Goal: Task Accomplishment & Management: Use online tool/utility

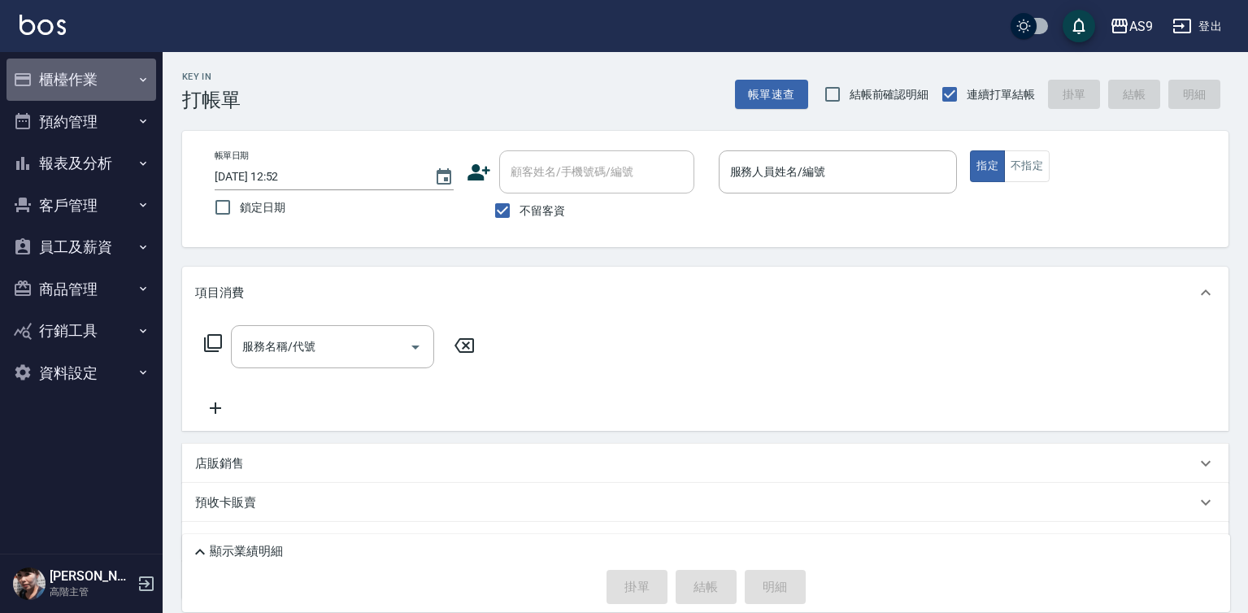
click at [132, 75] on button "櫃檯作業" at bounding box center [82, 80] width 150 height 42
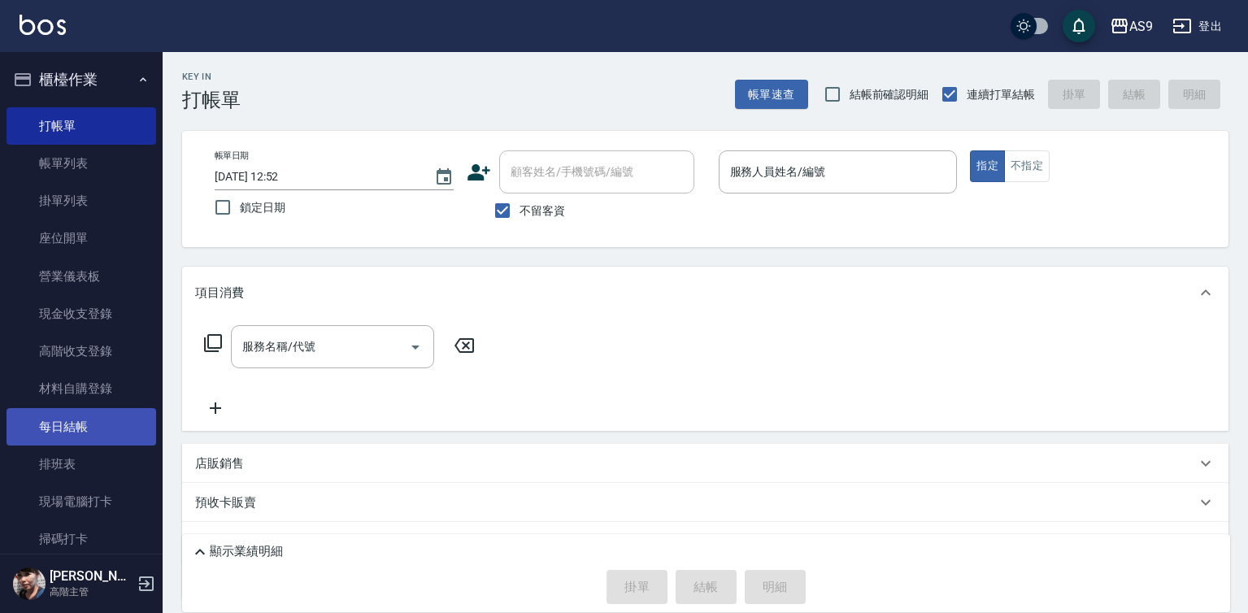
click at [67, 429] on link "每日結帳" at bounding box center [82, 426] width 150 height 37
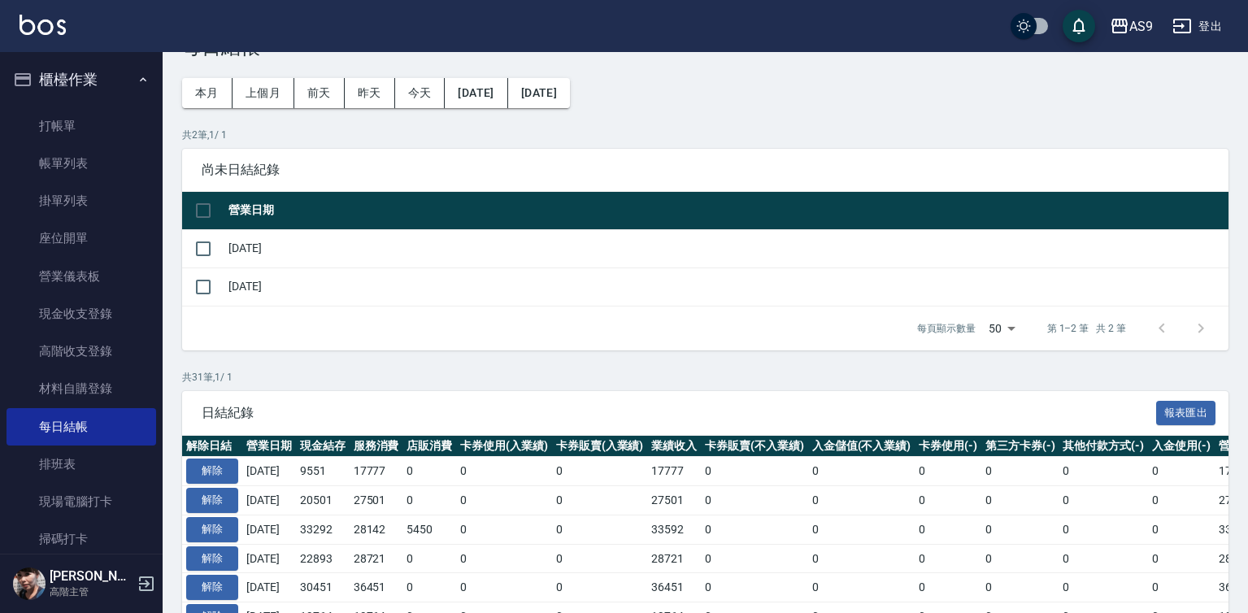
scroll to position [81, 0]
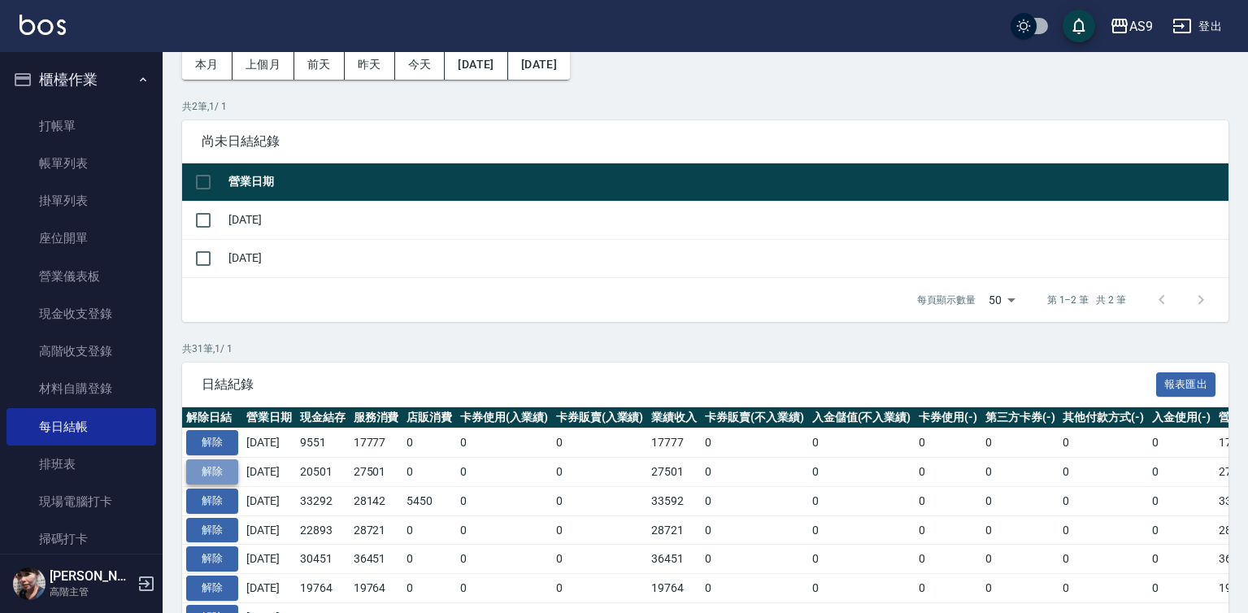
click at [207, 472] on button "解除" at bounding box center [212, 471] width 52 height 25
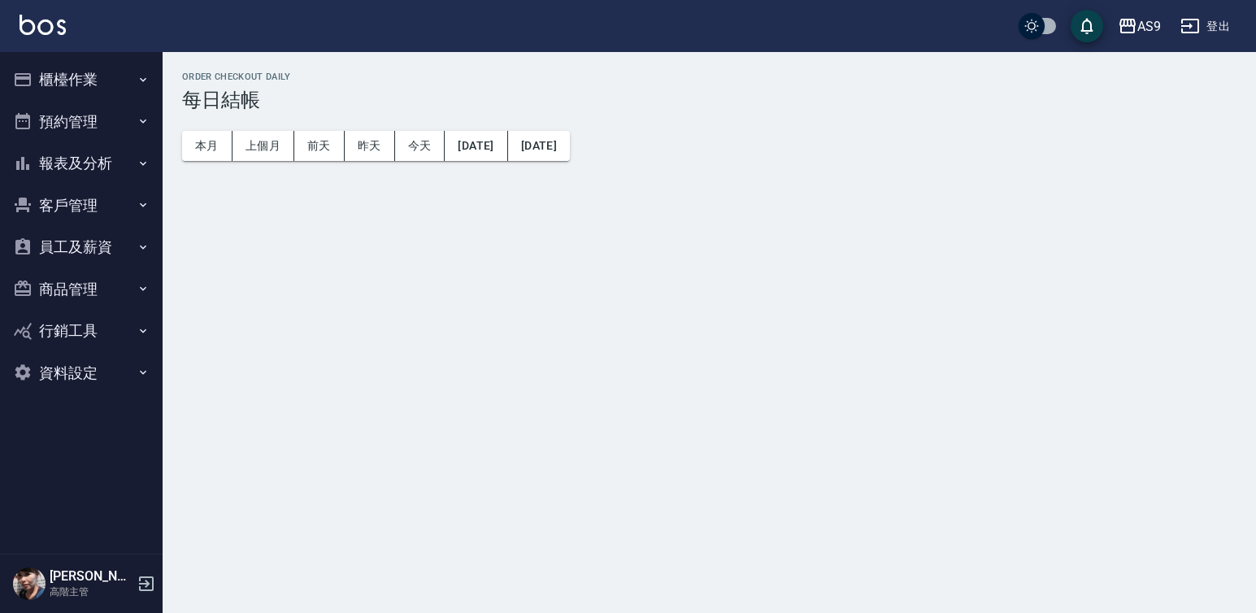
click at [101, 87] on button "櫃檯作業" at bounding box center [82, 80] width 150 height 42
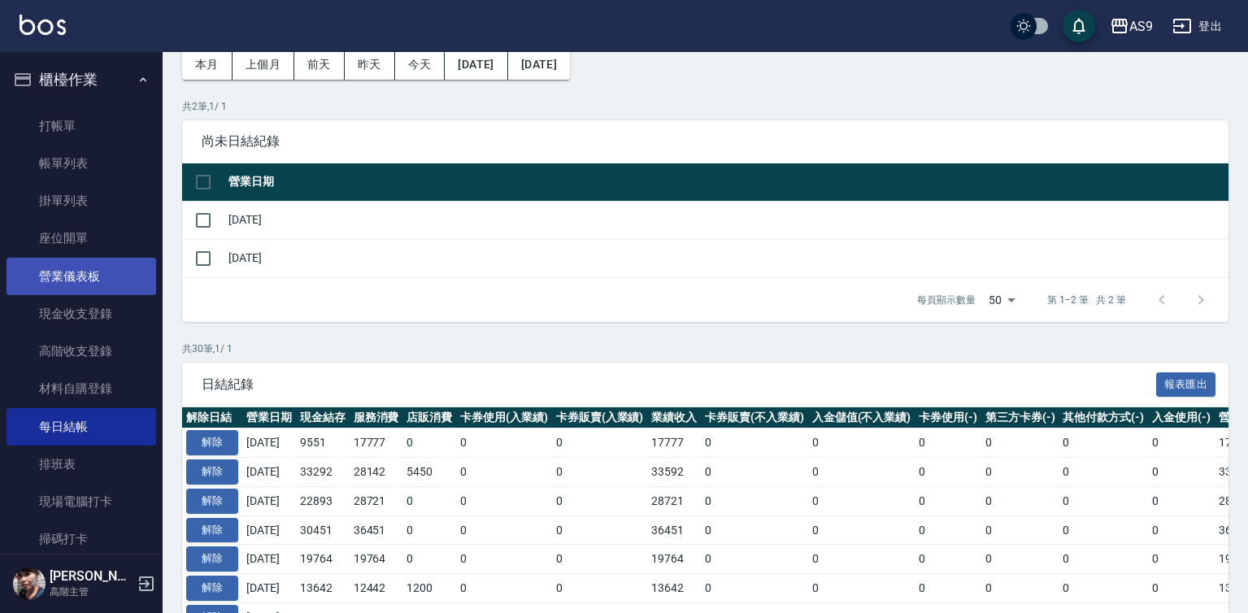
scroll to position [81, 0]
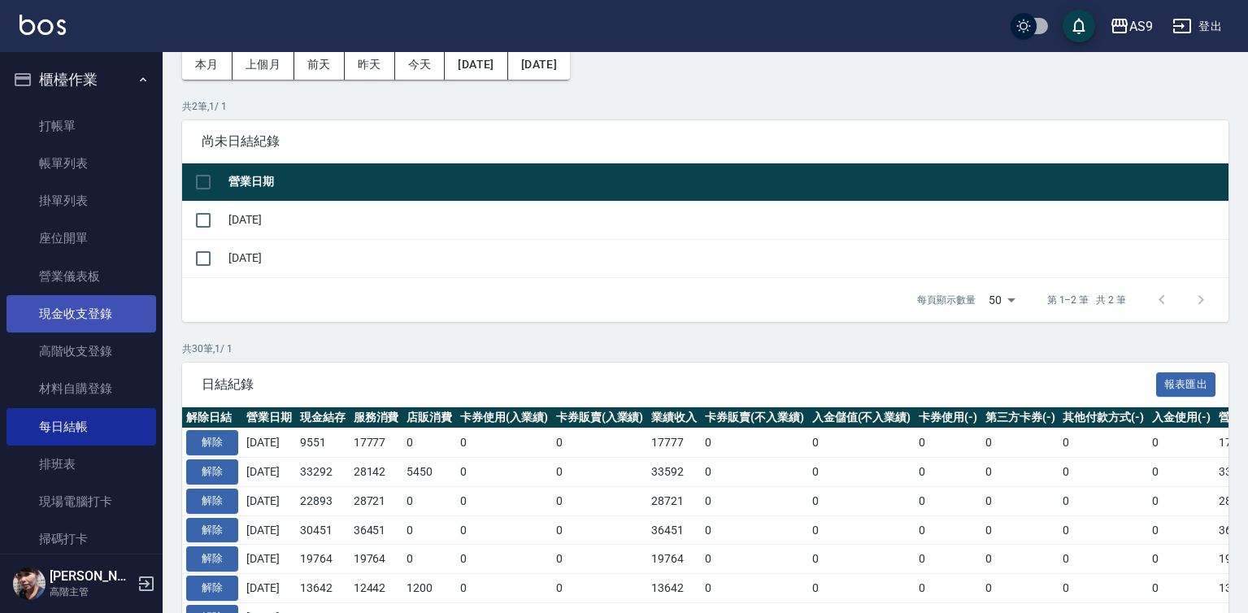
click at [99, 317] on link "現金收支登錄" at bounding box center [82, 313] width 150 height 37
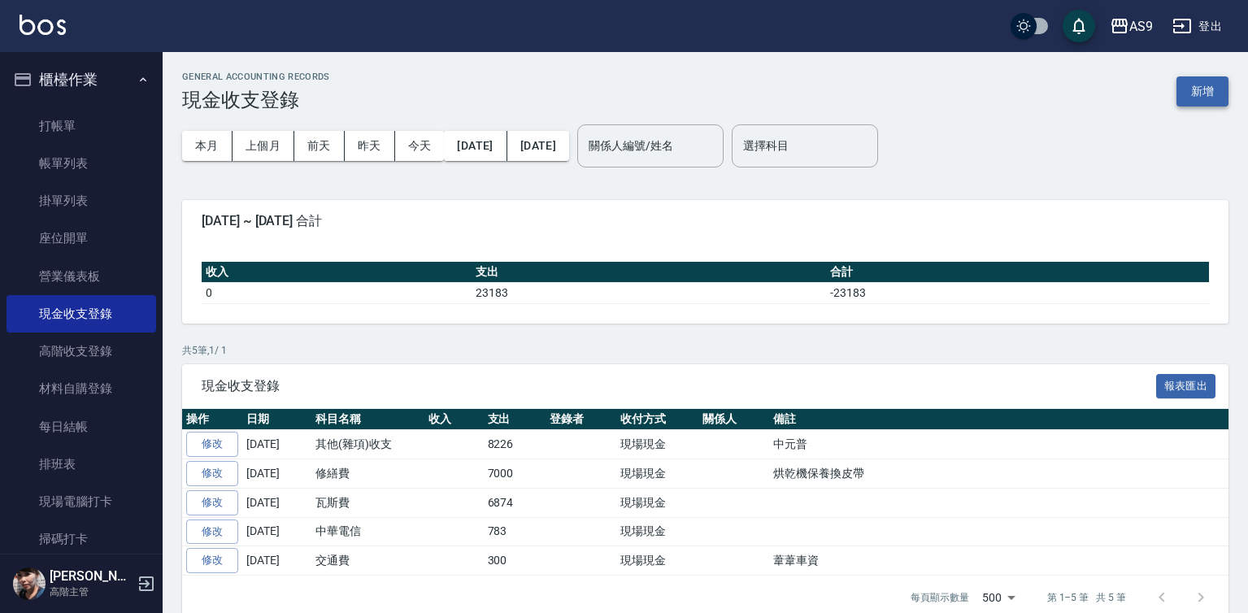
click at [1191, 85] on button "新增" at bounding box center [1203, 91] width 52 height 30
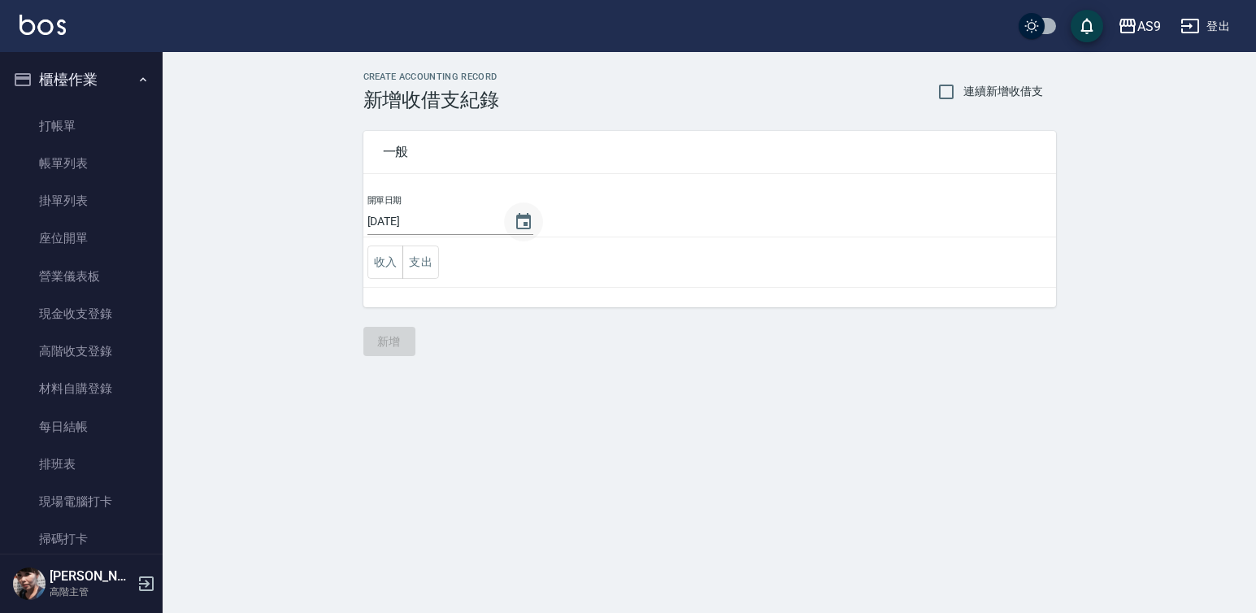
click at [518, 221] on icon "Choose date, selected date is 2025-09-04" at bounding box center [524, 222] width 20 height 20
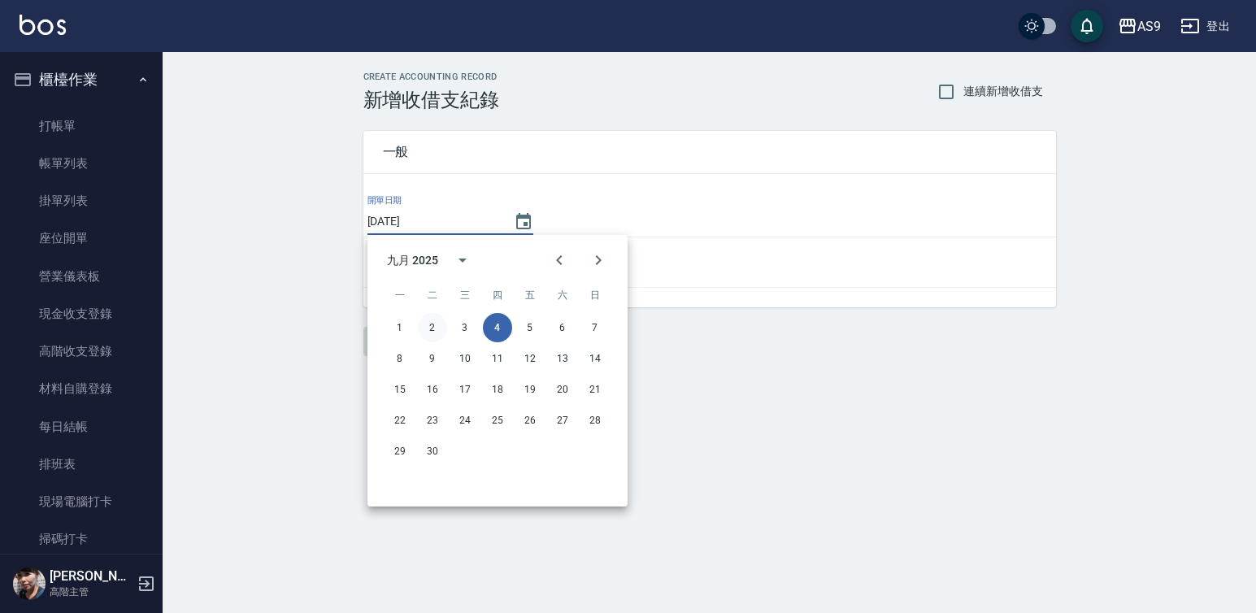
click at [433, 329] on button "2" at bounding box center [432, 327] width 29 height 29
type input "[DATE]"
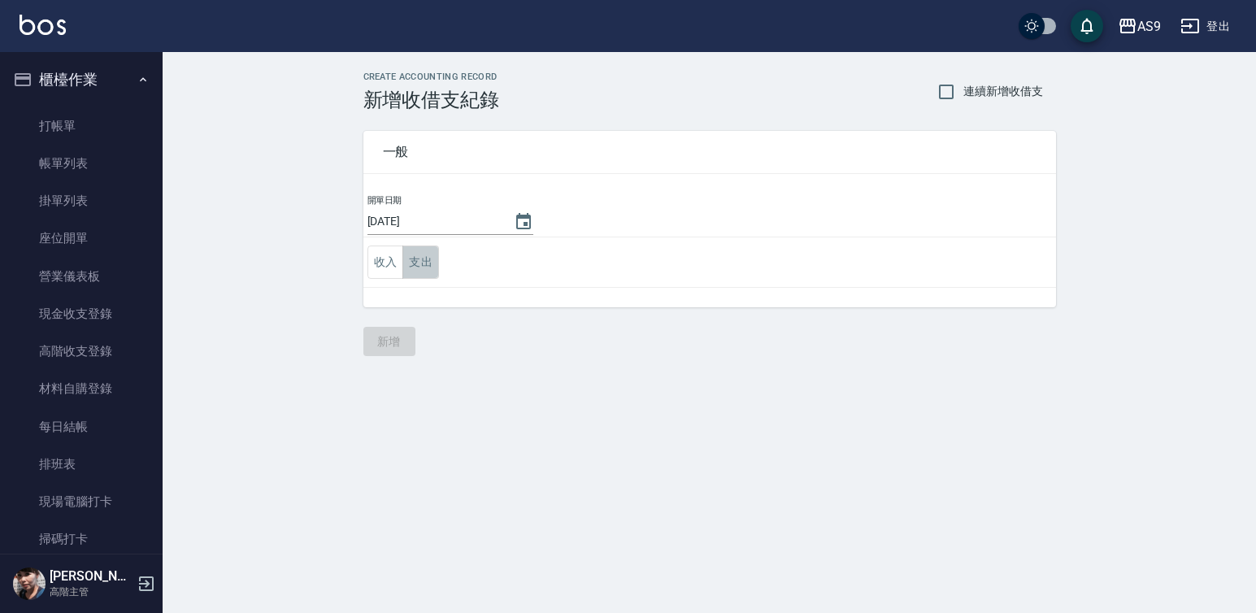
click at [421, 264] on button "支出" at bounding box center [421, 262] width 37 height 33
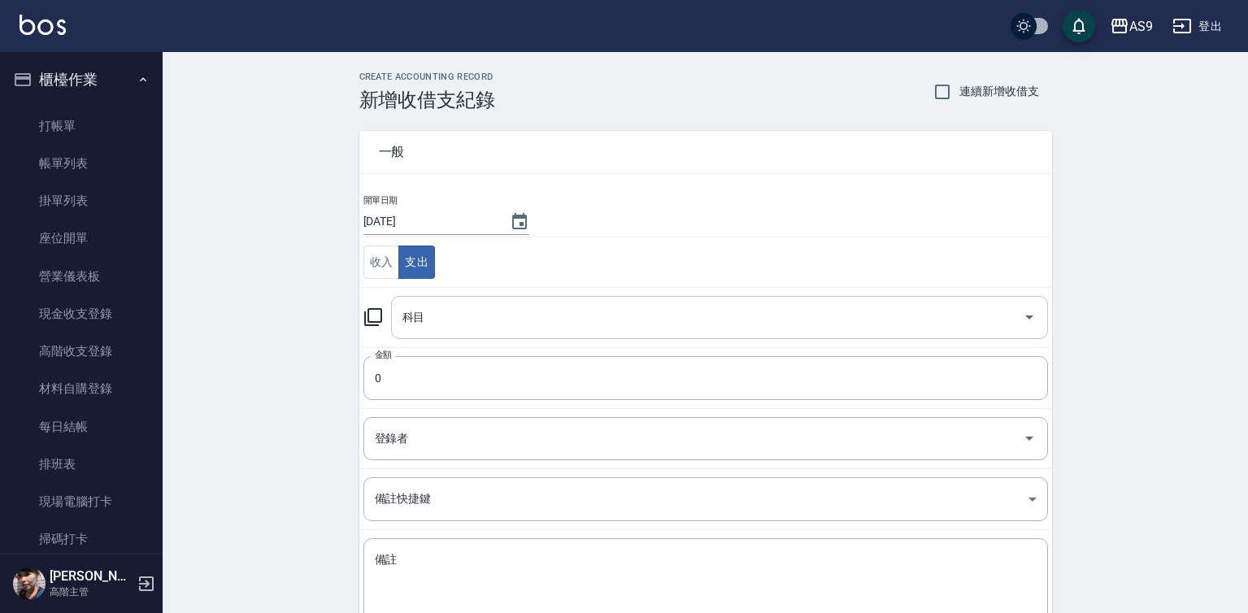
click at [431, 320] on input "科目" at bounding box center [707, 317] width 618 height 28
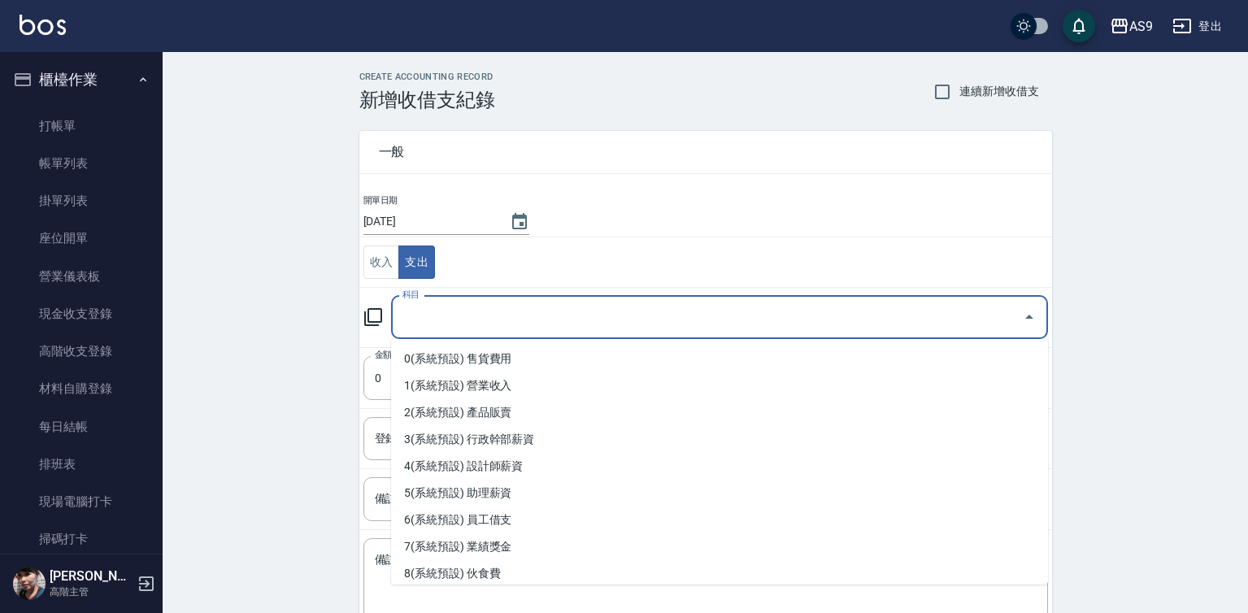
type input "9"
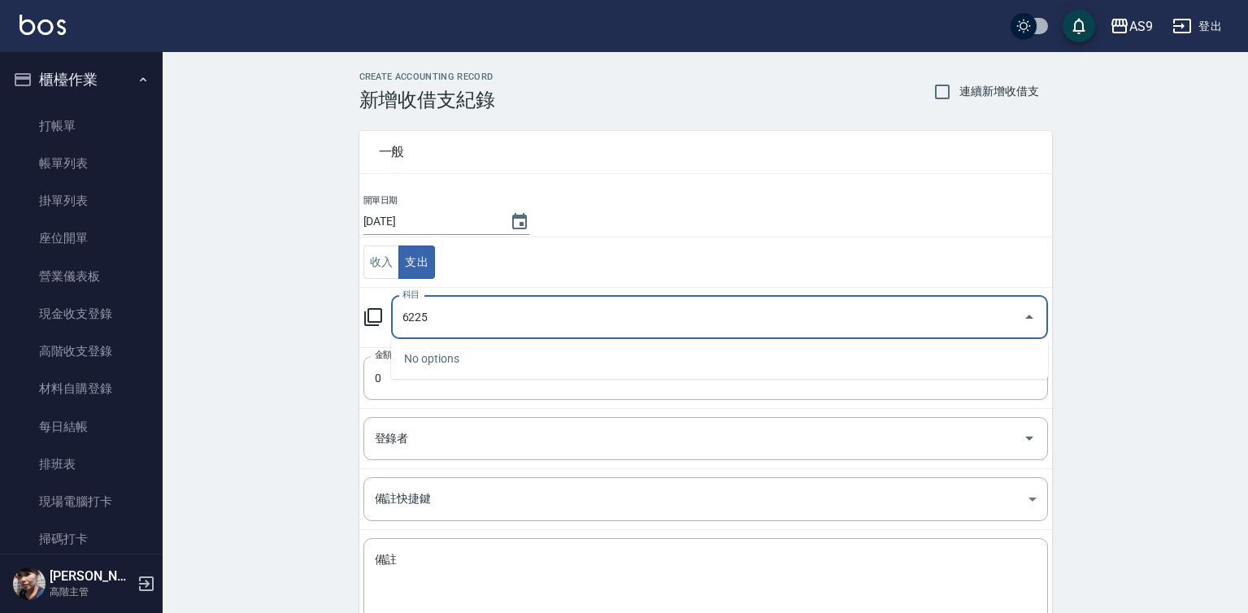
click at [427, 320] on input "6225" at bounding box center [707, 317] width 618 height 28
type input "6"
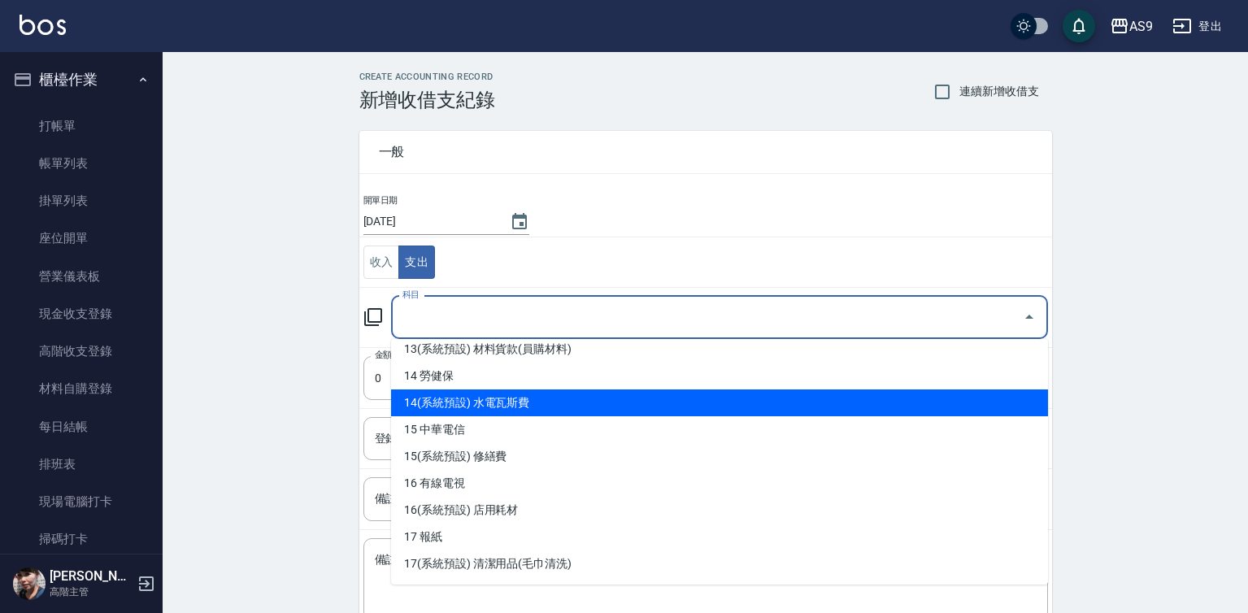
scroll to position [488, 0]
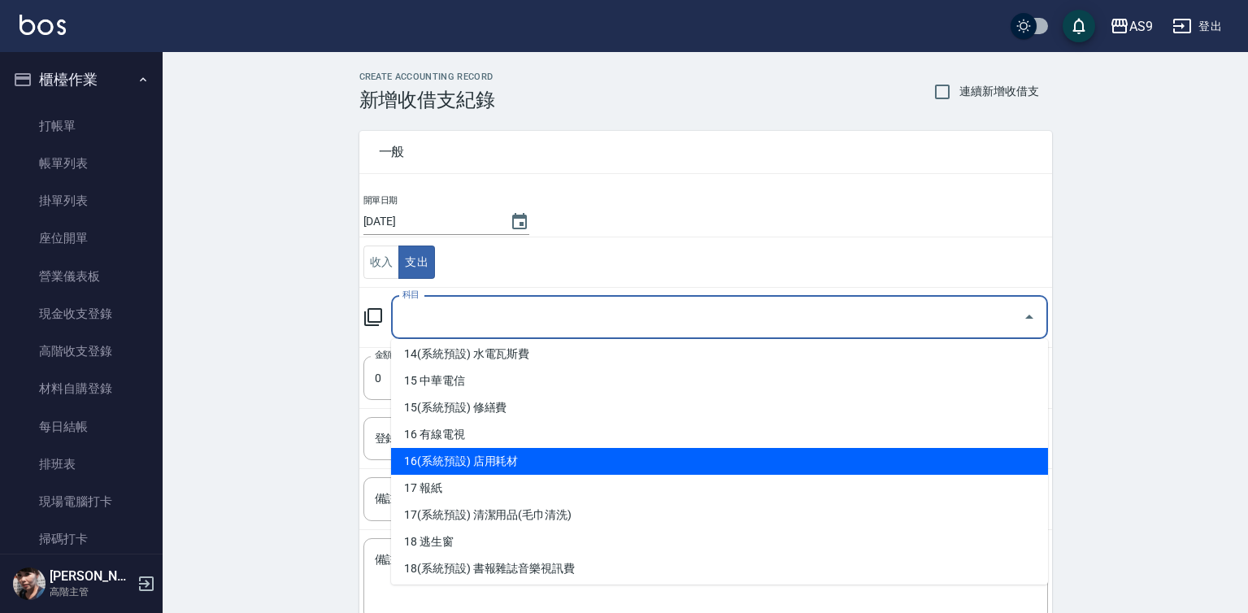
click at [480, 454] on li "16(系統預設) 店用耗材" at bounding box center [719, 461] width 657 height 27
type input "16(系統預設) 店用耗材"
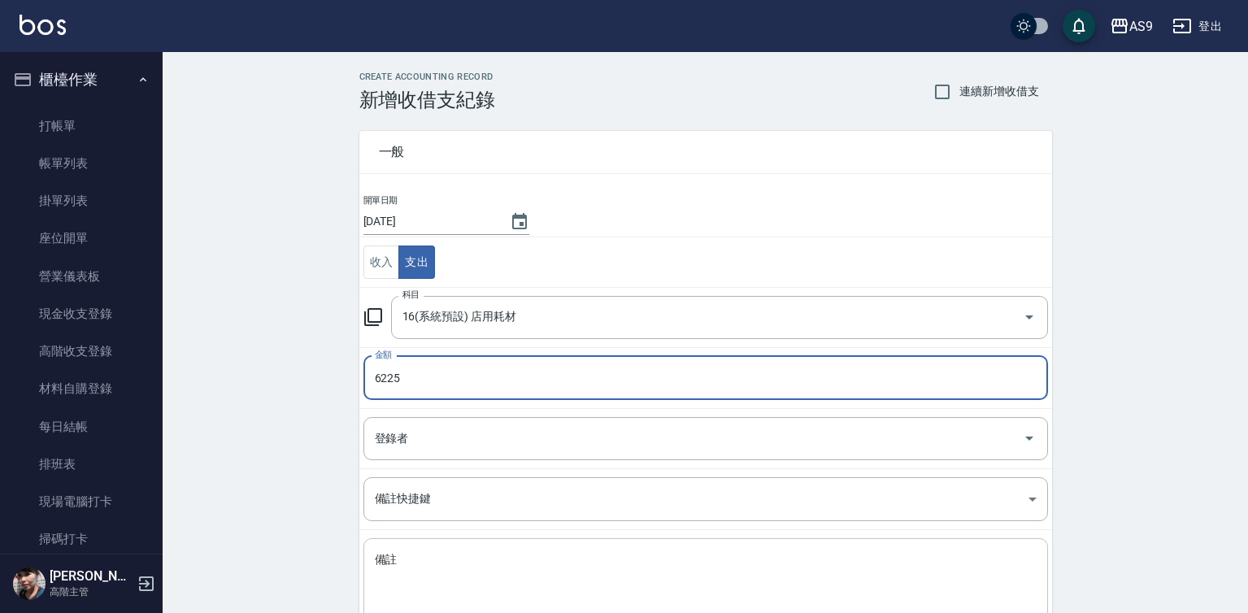
type input "6225"
click at [413, 559] on textarea "備註" at bounding box center [706, 579] width 662 height 55
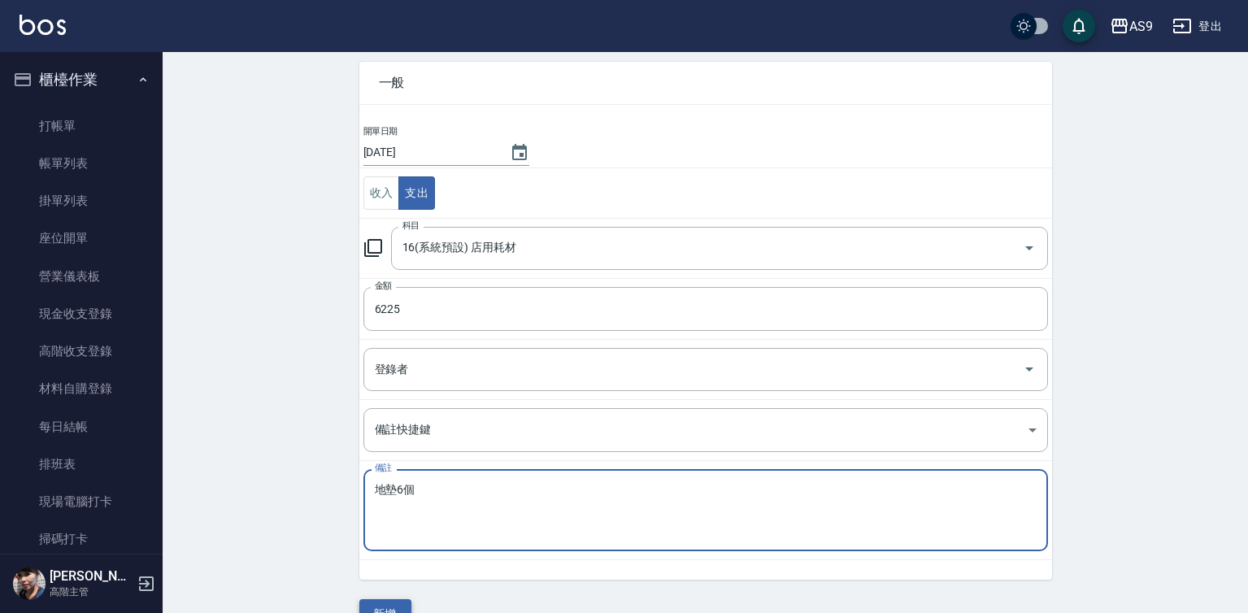
scroll to position [105, 0]
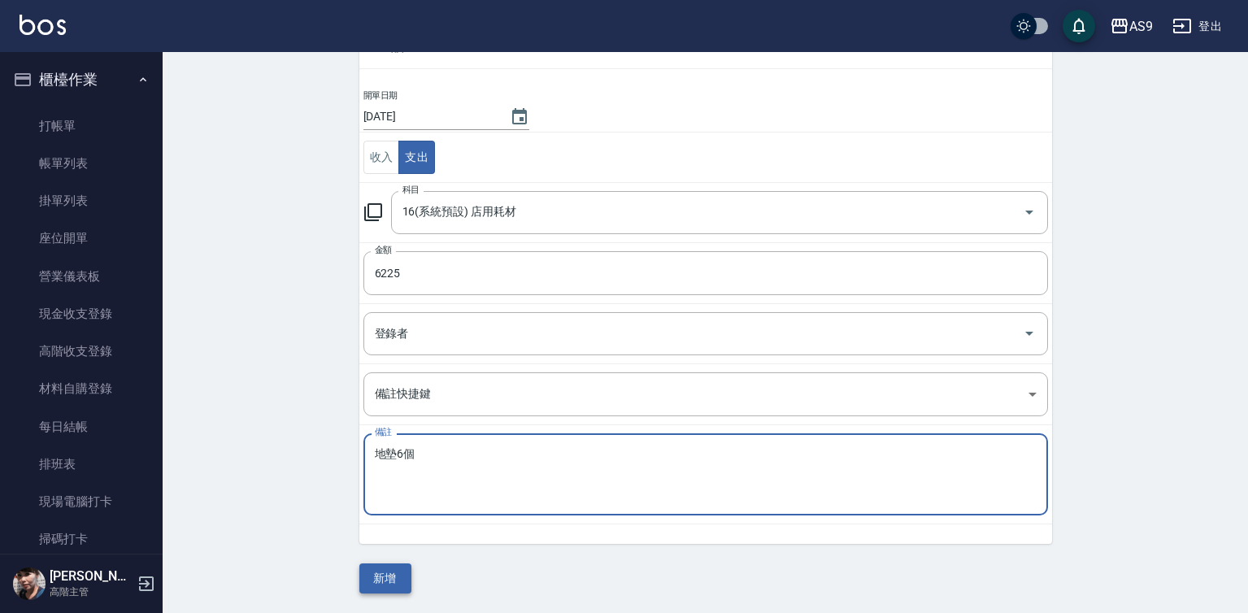
type textarea "地墊6個"
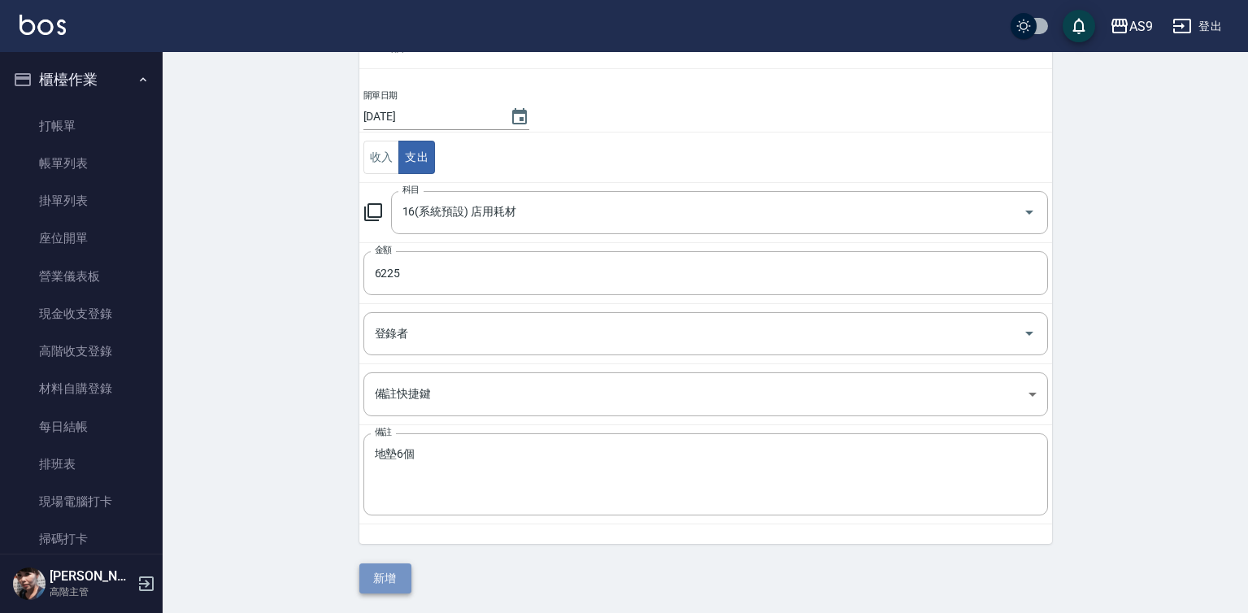
click at [385, 576] on button "新增" at bounding box center [385, 579] width 52 height 30
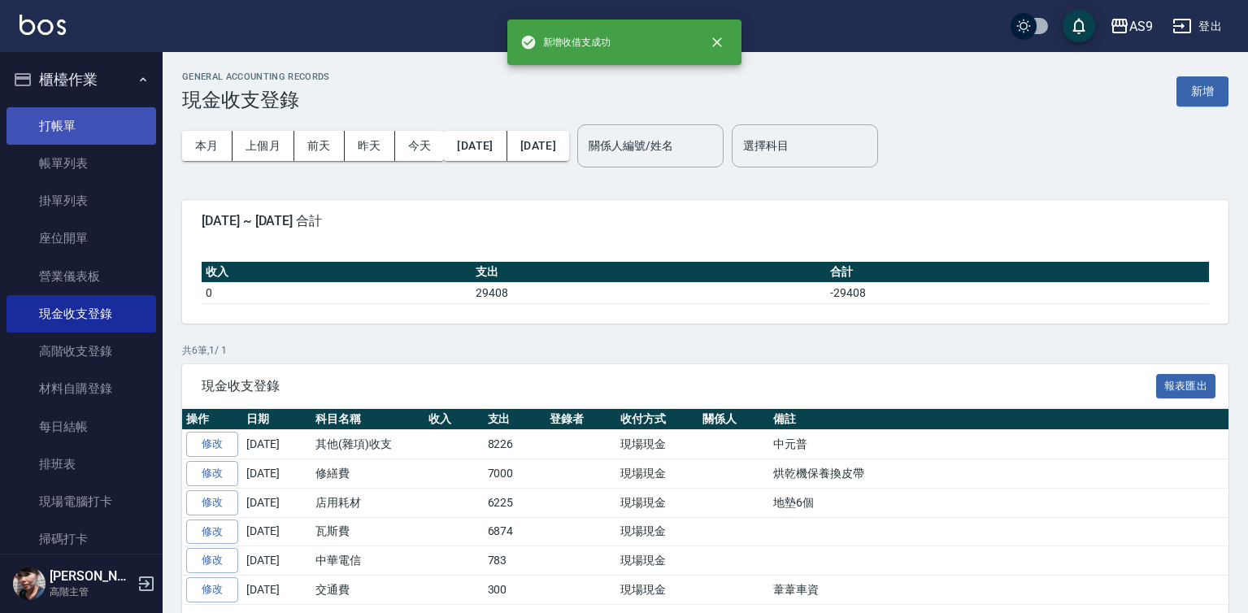
click at [86, 122] on link "打帳單" at bounding box center [82, 125] width 150 height 37
